Goal: Transaction & Acquisition: Purchase product/service

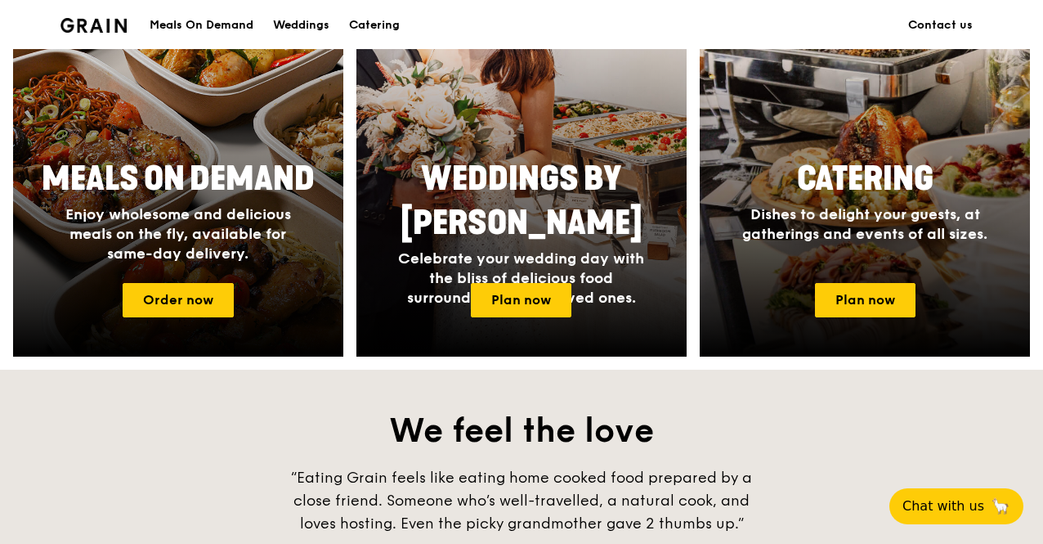
scroll to position [736, 0]
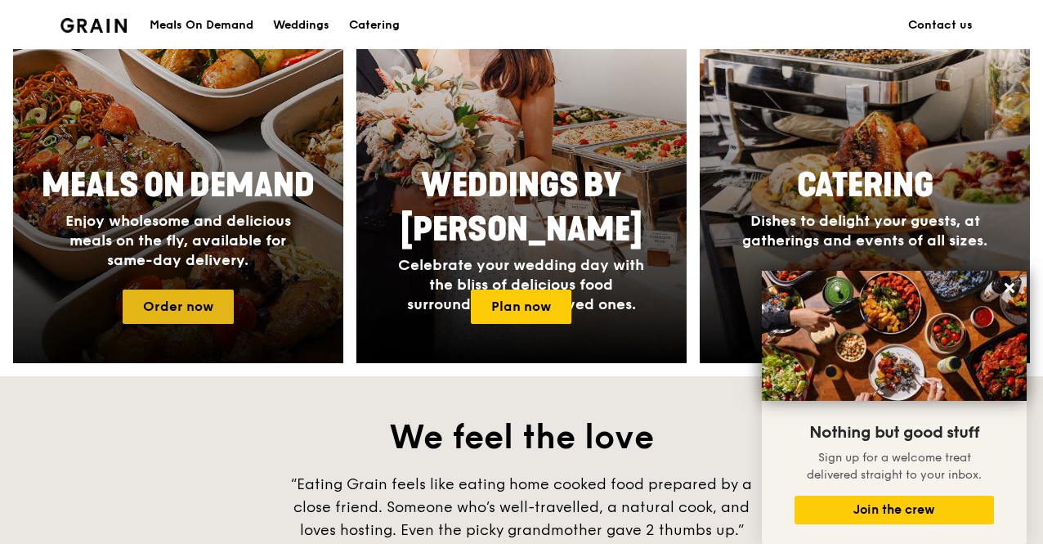
click at [200, 314] on link "Order now" at bounding box center [178, 306] width 111 height 34
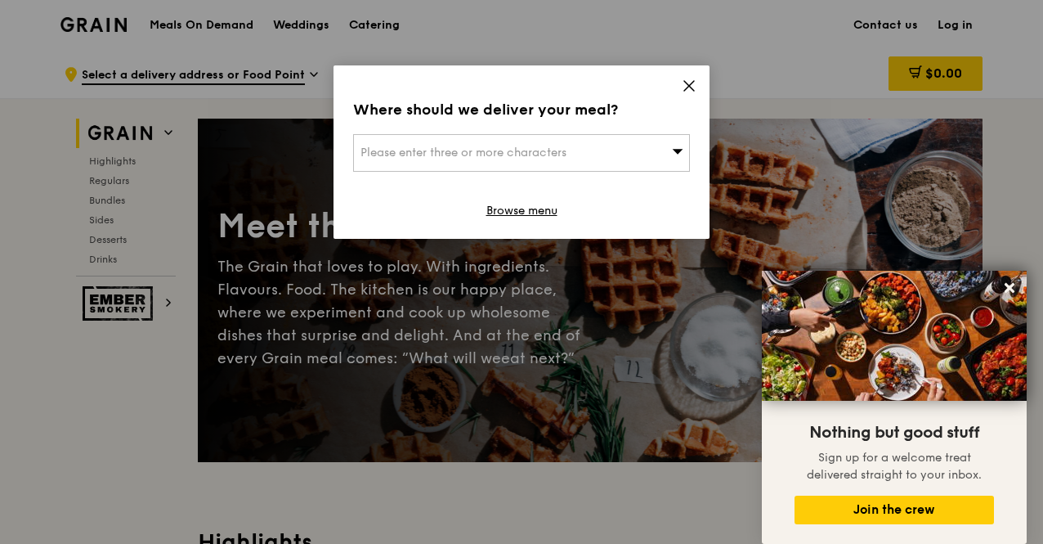
click at [678, 84] on div "Where should we deliver your meal? Please enter three or more characters Browse…" at bounding box center [521, 151] width 376 height 173
click at [695, 89] on icon at bounding box center [689, 85] width 15 height 15
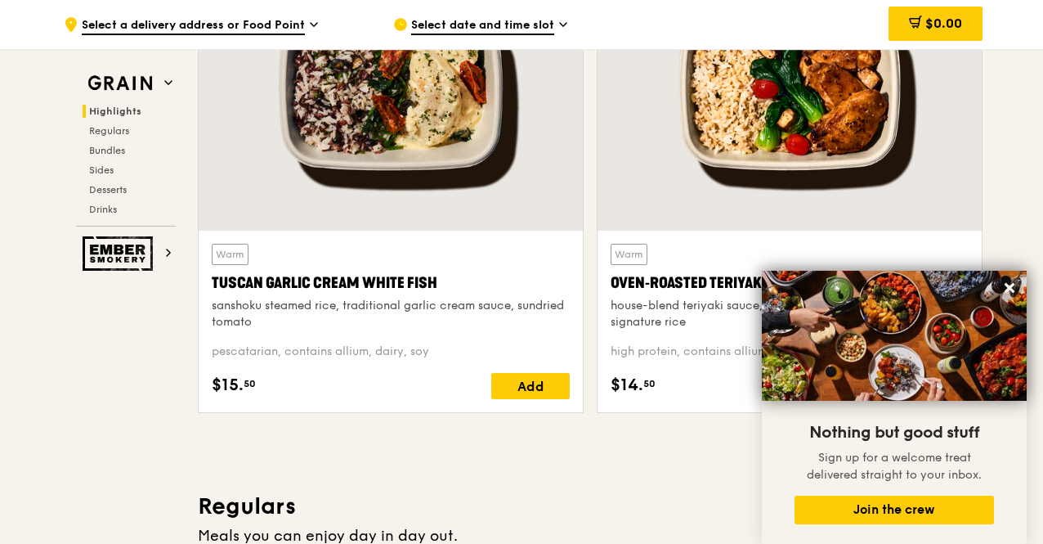
scroll to position [654, 0]
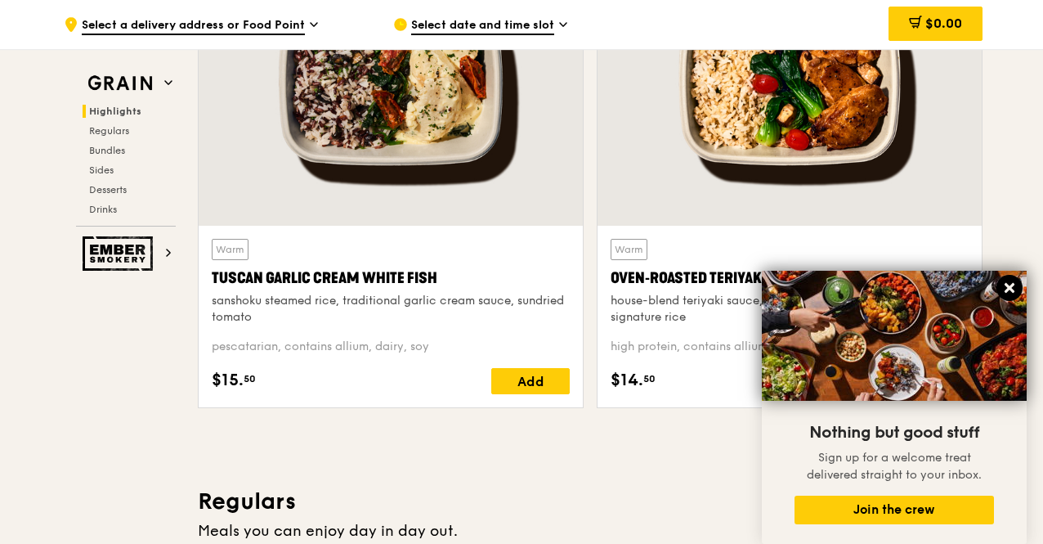
click at [1001, 287] on button at bounding box center [1009, 288] width 26 height 26
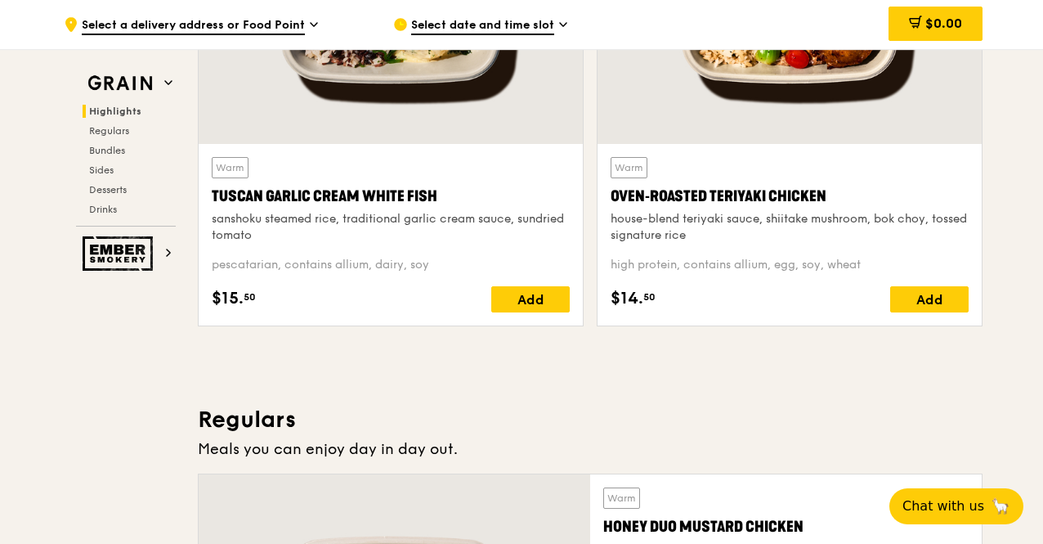
scroll to position [245, 0]
